Goal: Task Accomplishment & Management: Use online tool/utility

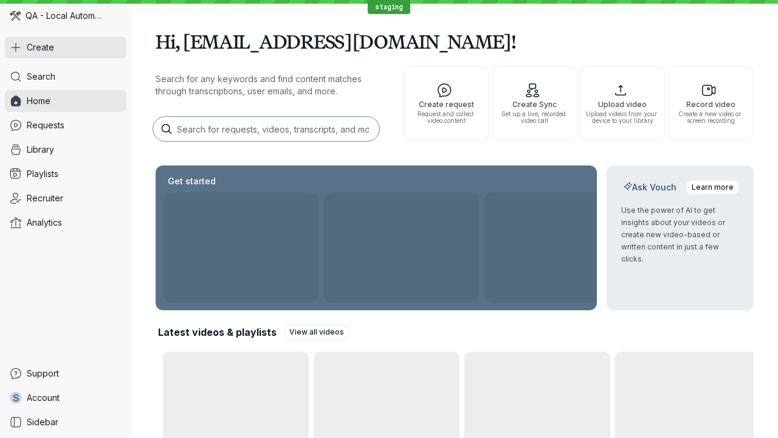
click at [66, 47] on button "Create" at bounding box center [66, 47] width 122 height 22
